Goal: Use online tool/utility: Utilize a website feature to perform a specific function

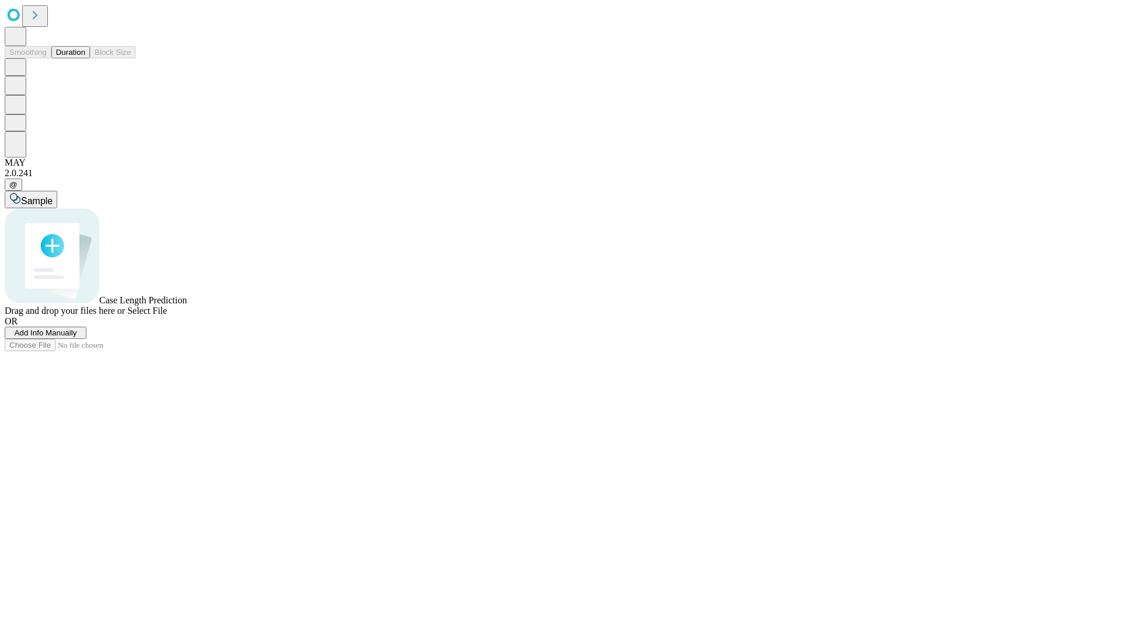
click at [77, 337] on span "Add Info Manually" at bounding box center [46, 333] width 62 height 9
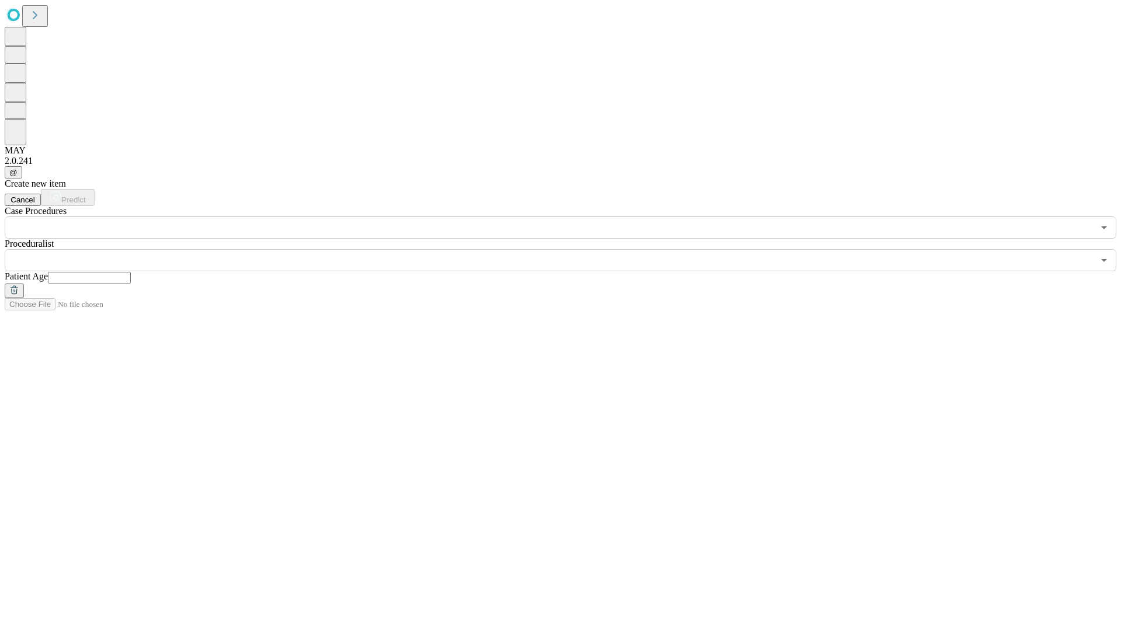
click at [131, 272] on input "text" at bounding box center [89, 278] width 83 height 12
type input "**"
click at [568, 249] on input "text" at bounding box center [549, 260] width 1089 height 22
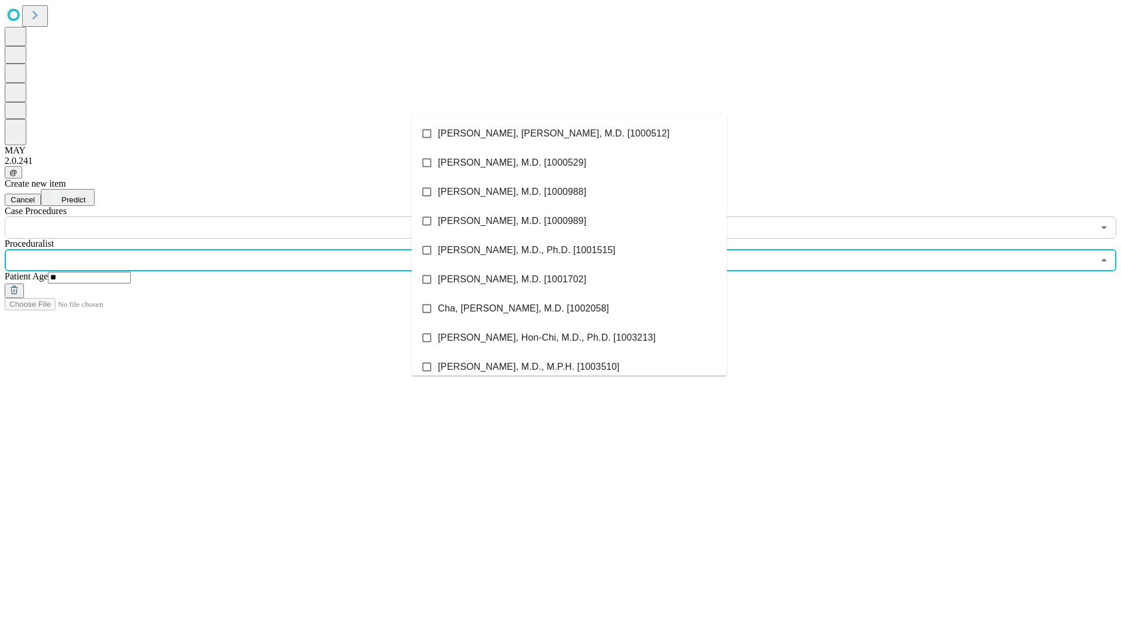
click at [569, 134] on li "[PERSON_NAME], [PERSON_NAME], M.D. [1000512]" at bounding box center [568, 133] width 315 height 29
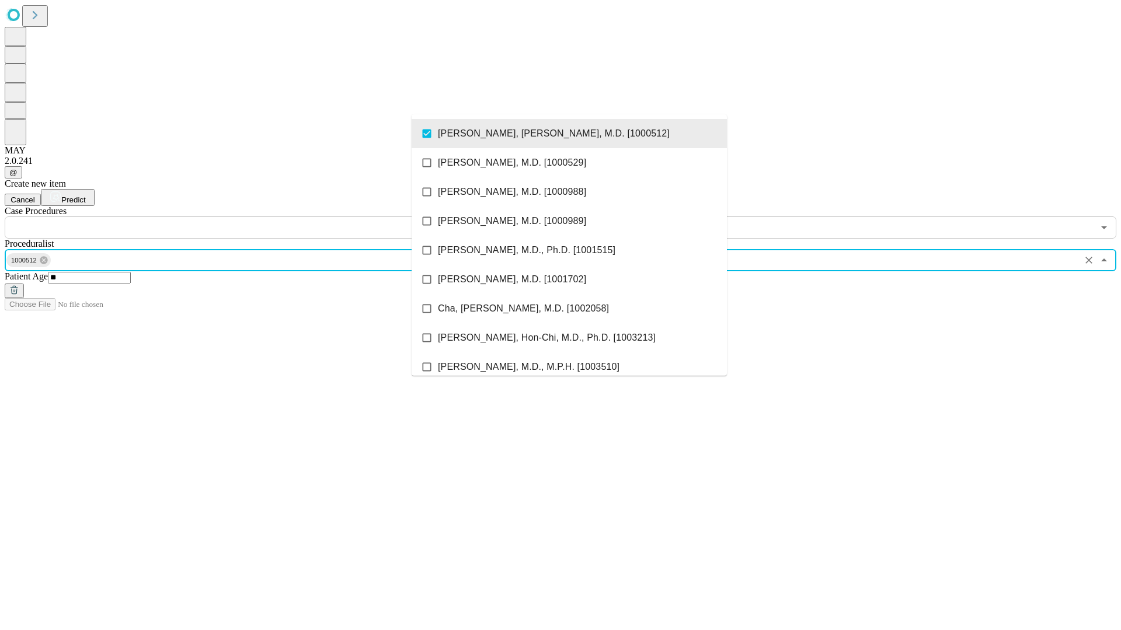
click at [245, 217] on input "text" at bounding box center [549, 228] width 1089 height 22
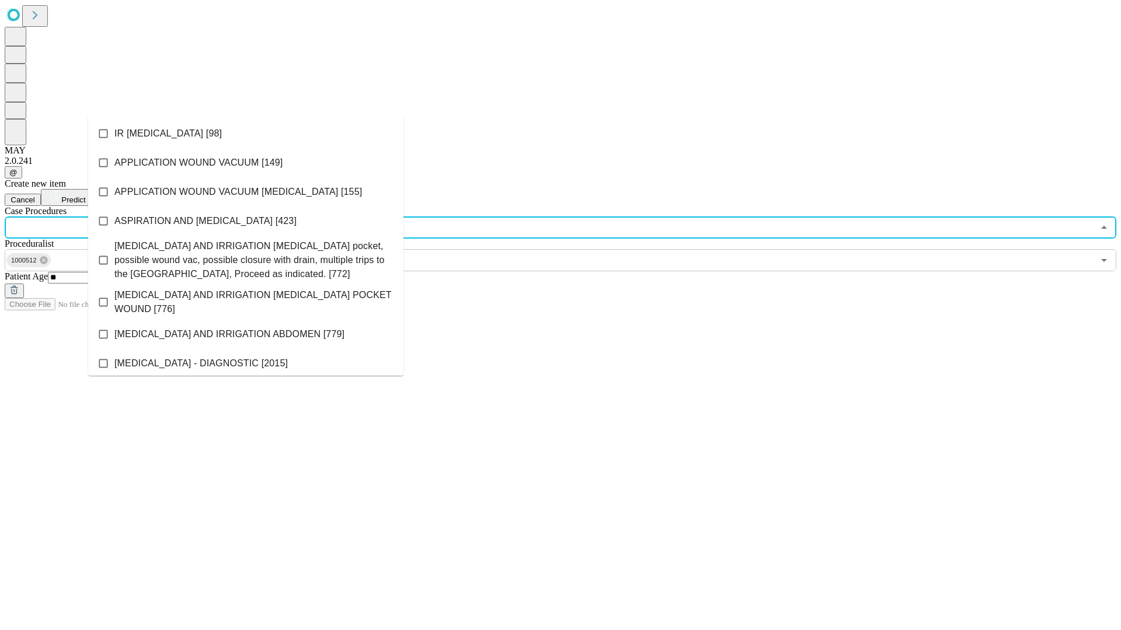
click at [246, 134] on li "IR [MEDICAL_DATA] [98]" at bounding box center [245, 133] width 315 height 29
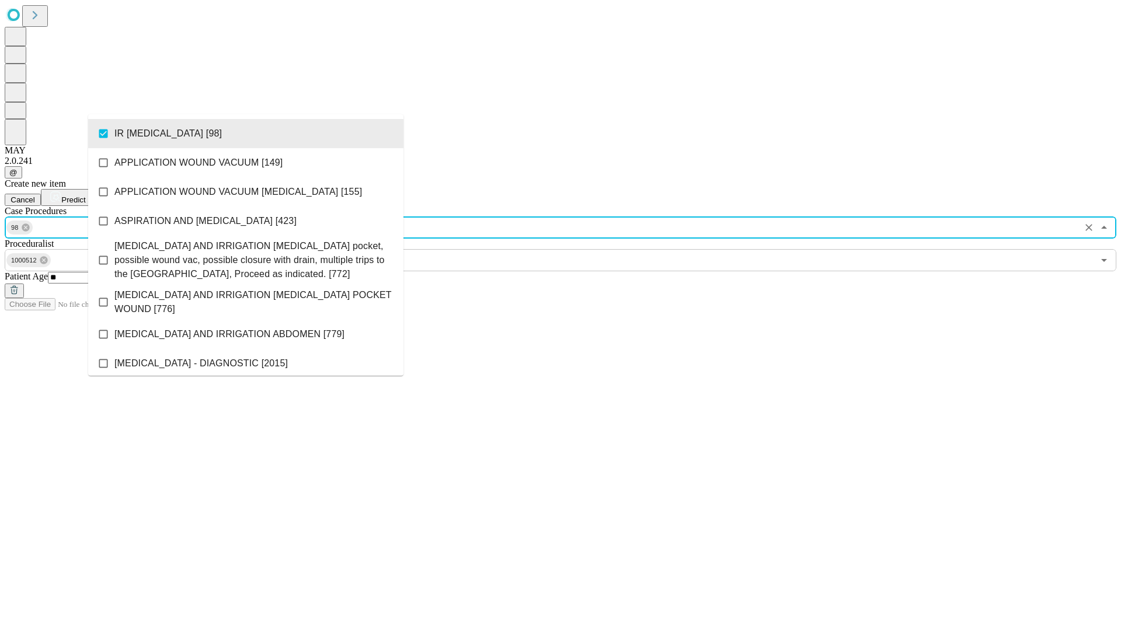
click at [85, 196] on span "Predict" at bounding box center [73, 200] width 24 height 9
